Goal: Transaction & Acquisition: Purchase product/service

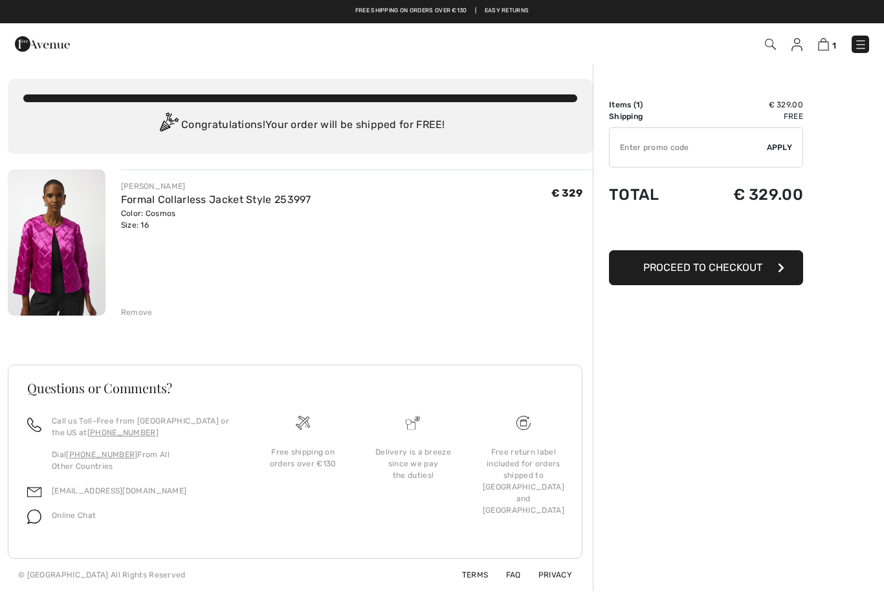
click at [38, 257] on img at bounding box center [57, 243] width 98 height 146
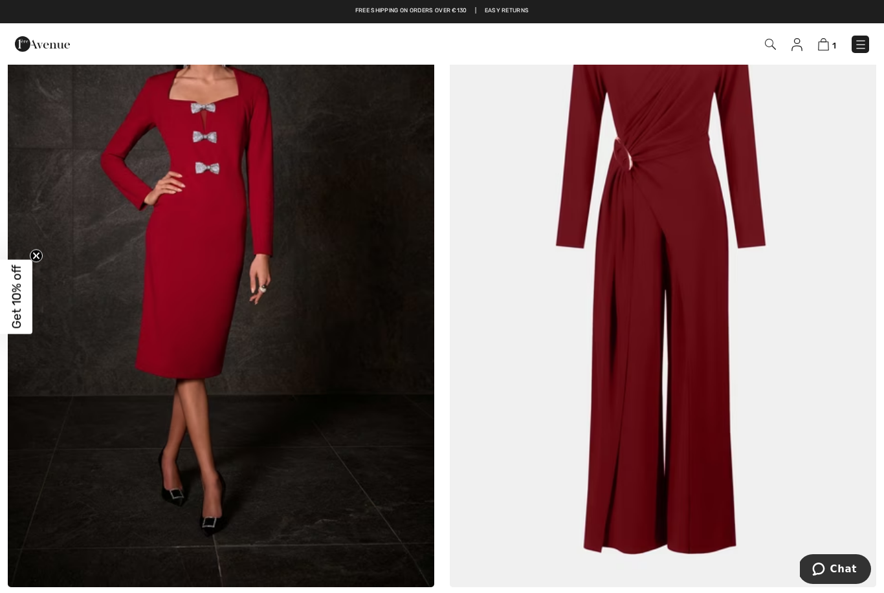
scroll to position [7254, 0]
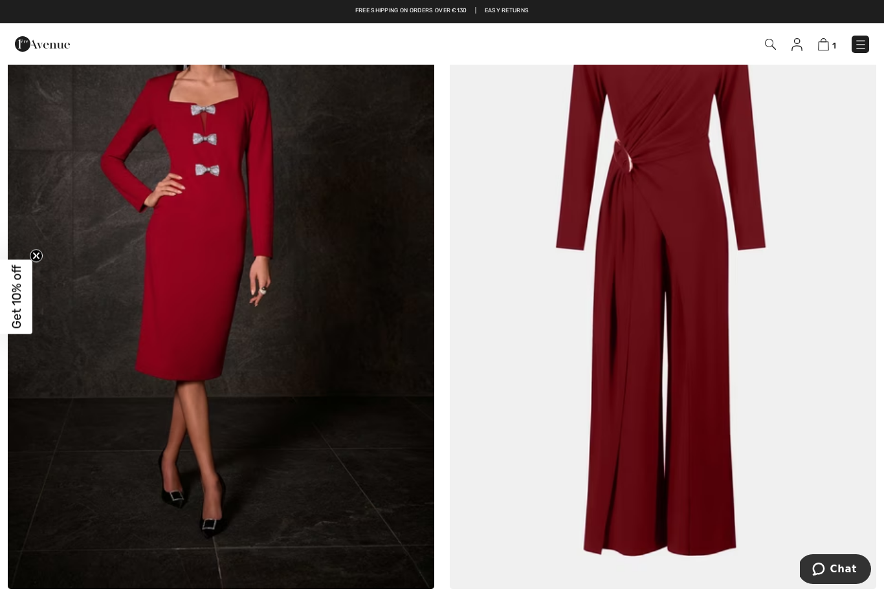
click at [718, 250] on img at bounding box center [663, 270] width 426 height 640
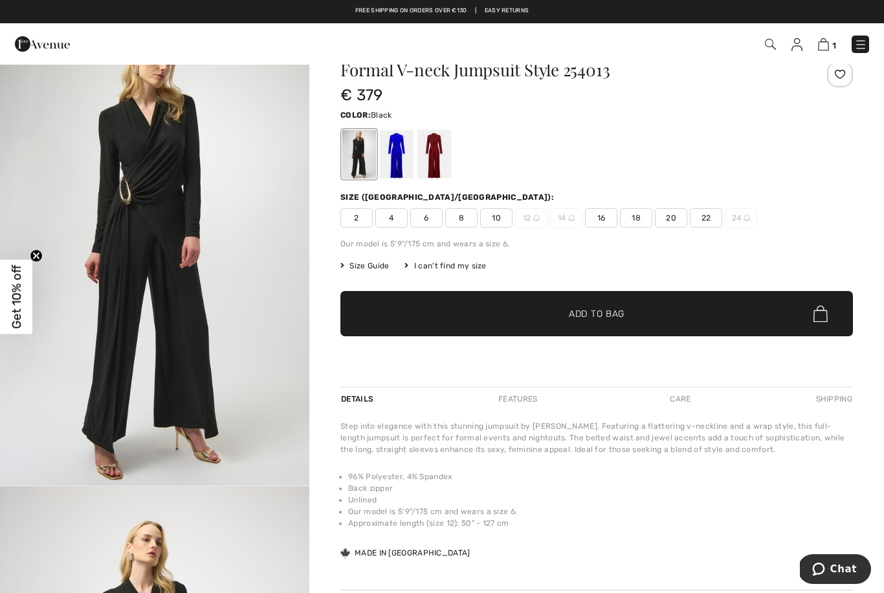
scroll to position [43, 0]
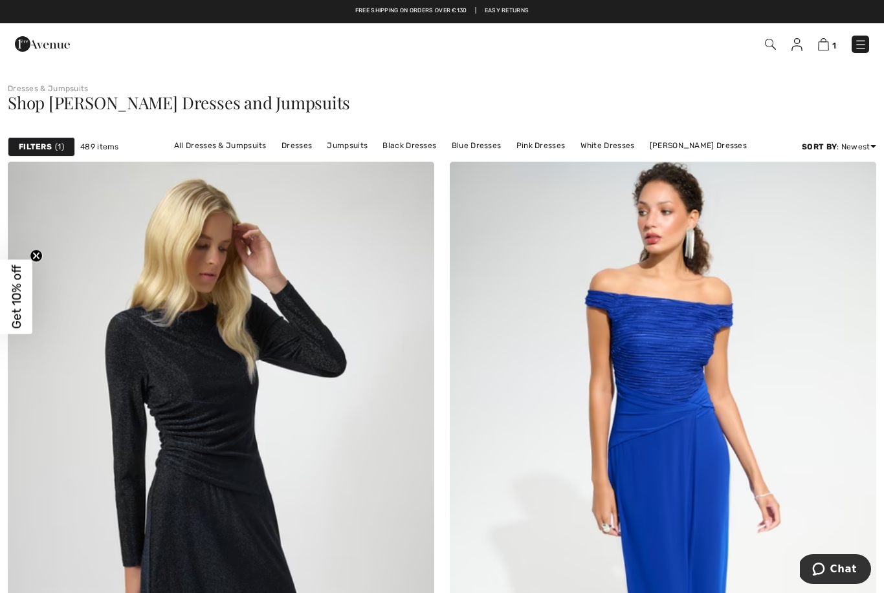
click at [49, 149] on strong "Filters" at bounding box center [35, 147] width 33 height 12
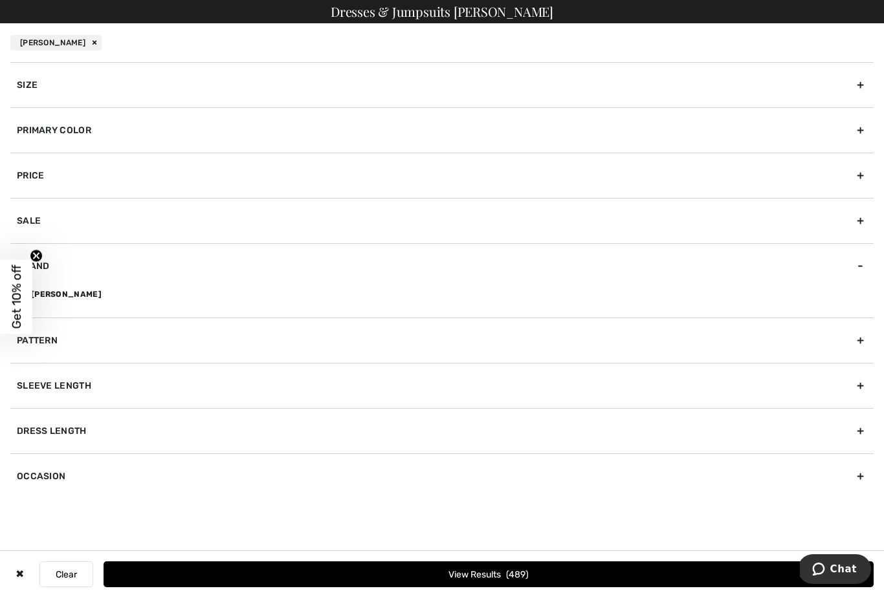
click at [854, 122] on div "Primary Color" at bounding box center [441, 129] width 863 height 45
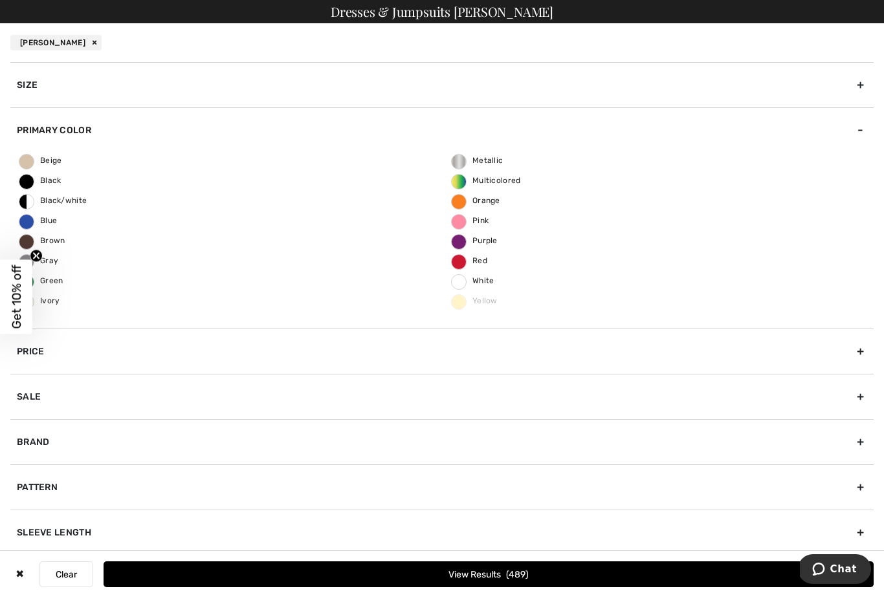
click at [32, 183] on span "Black" at bounding box center [40, 180] width 42 height 9
click at [0, 0] on input "Black" at bounding box center [0, 0] width 0 height 0
click at [490, 573] on button "View Results 182" at bounding box center [489, 575] width 770 height 26
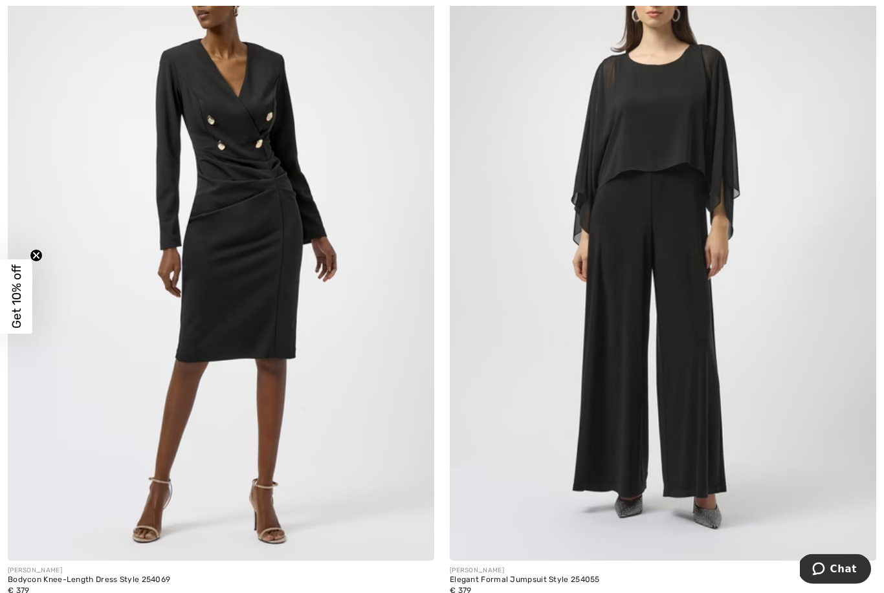
scroll to position [7986, 0]
click at [707, 257] on img at bounding box center [663, 242] width 426 height 640
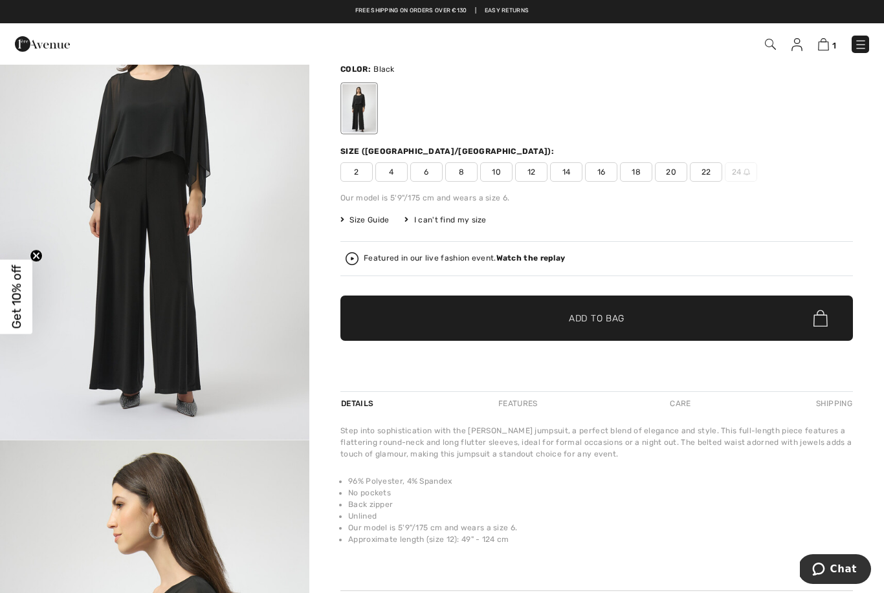
scroll to position [85, 0]
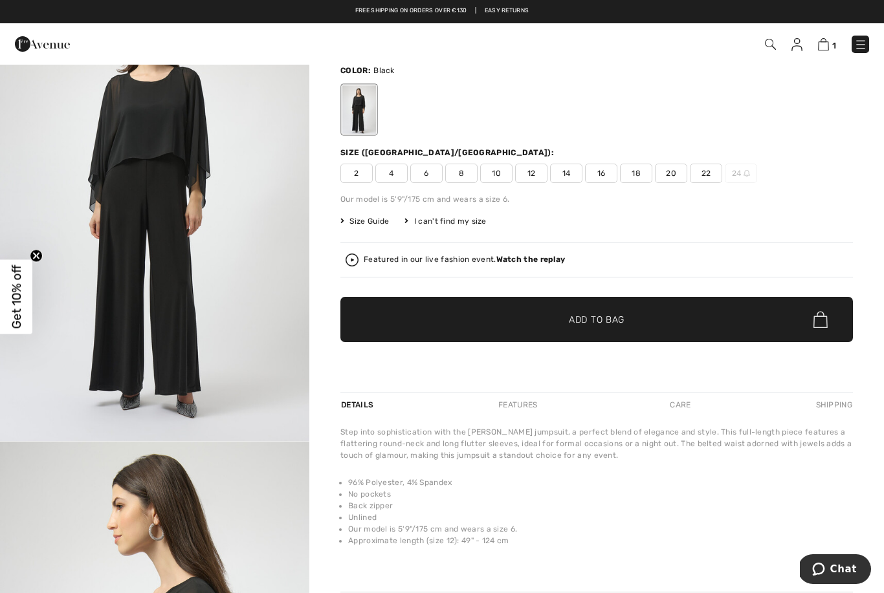
click at [109, 342] on img "1 / 5" at bounding box center [154, 209] width 309 height 463
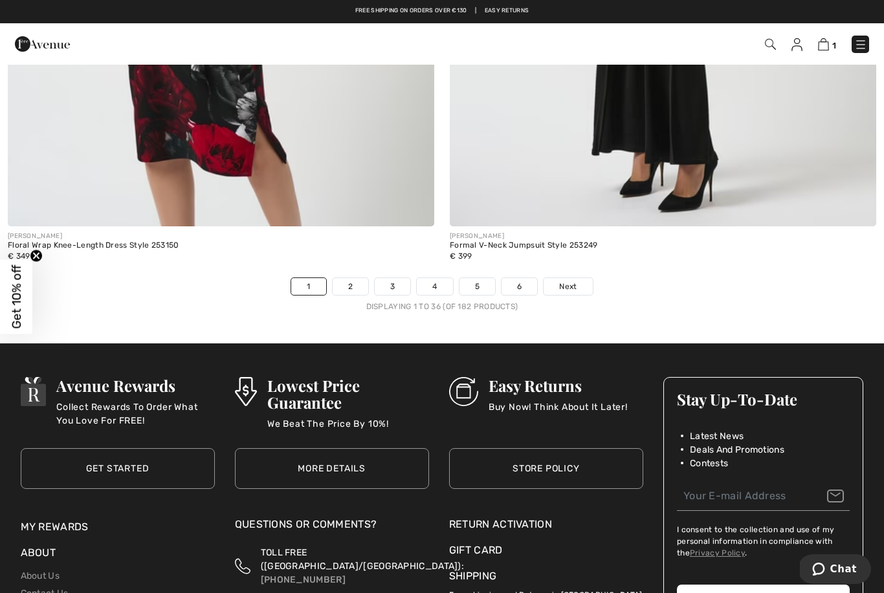
scroll to position [12583, 0]
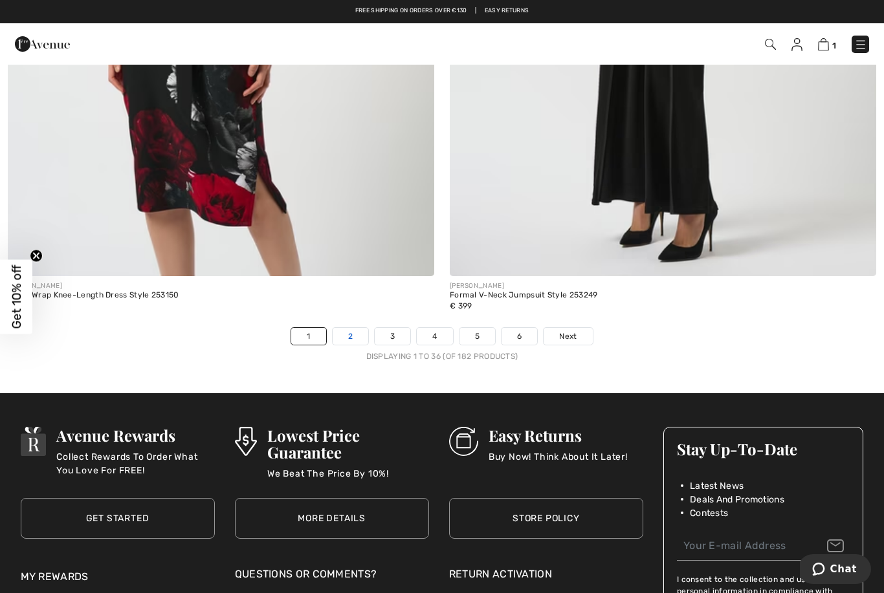
click at [356, 329] on link "2" at bounding box center [351, 336] width 36 height 17
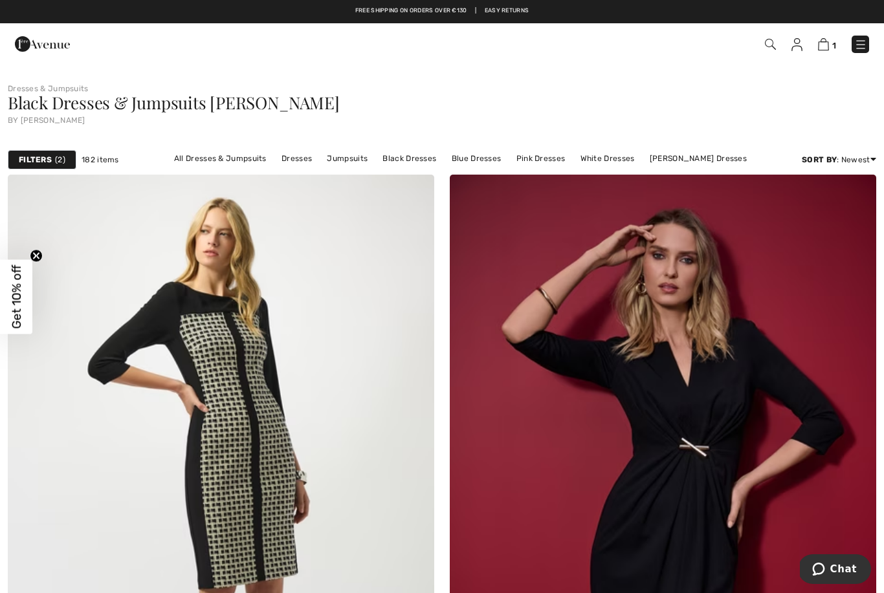
click at [51, 160] on strong "Filters" at bounding box center [35, 160] width 33 height 12
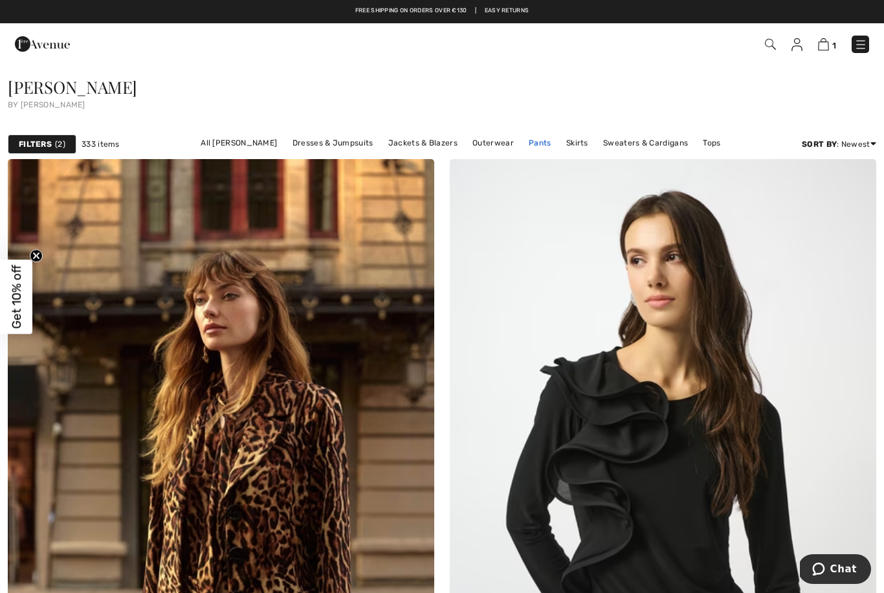
click at [534, 146] on link "Pants" at bounding box center [540, 143] width 36 height 17
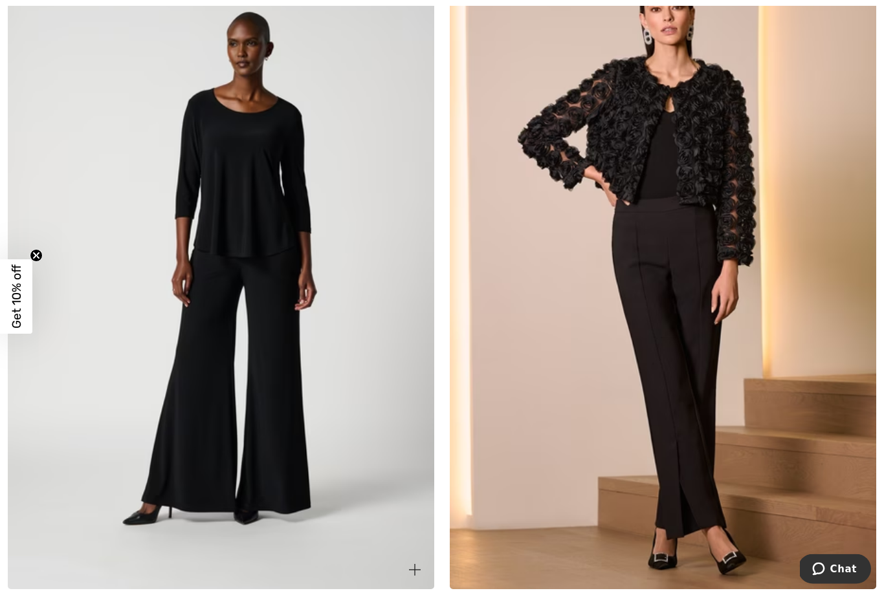
scroll to position [8804, 0]
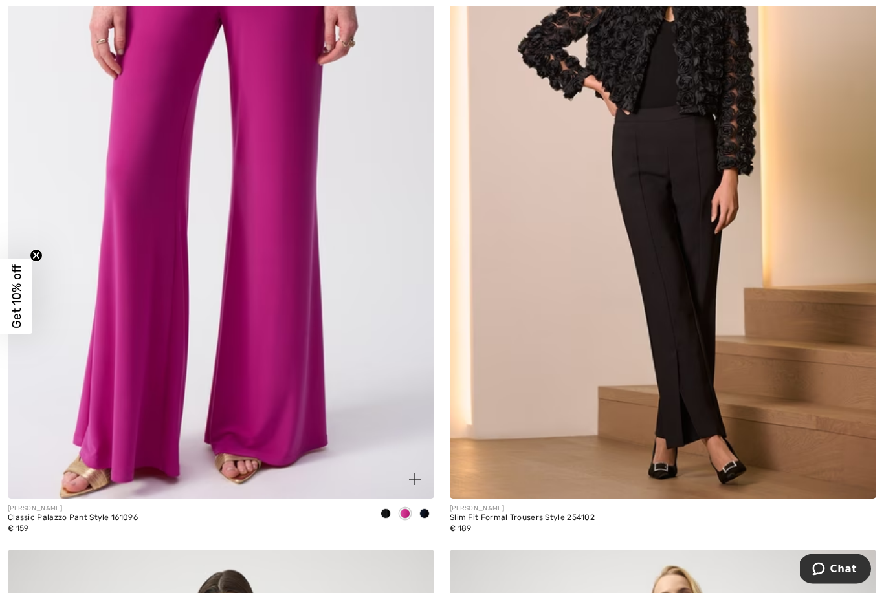
scroll to position [8895, 0]
